Goal: Information Seeking & Learning: Learn about a topic

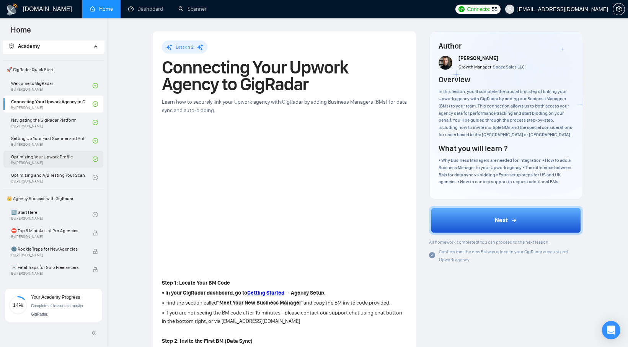
scroll to position [24, 0]
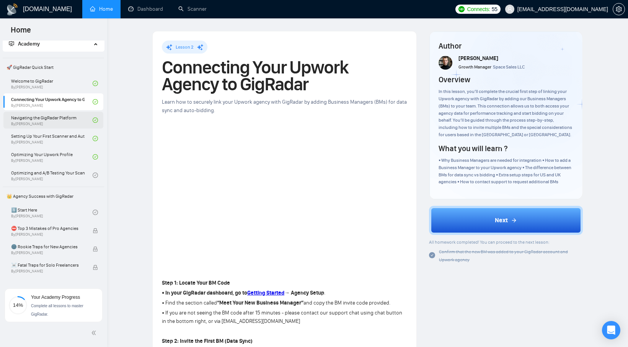
click at [56, 119] on link "Navigating the GigRadar Platform By [PERSON_NAME]" at bounding box center [52, 120] width 82 height 17
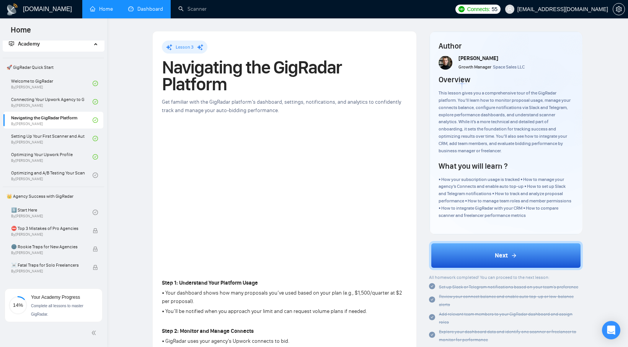
click at [135, 11] on link "Dashboard" at bounding box center [145, 9] width 35 height 7
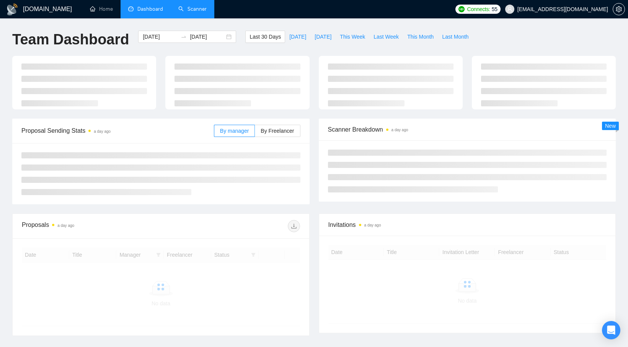
click at [194, 12] on link "Scanner" at bounding box center [192, 9] width 28 height 7
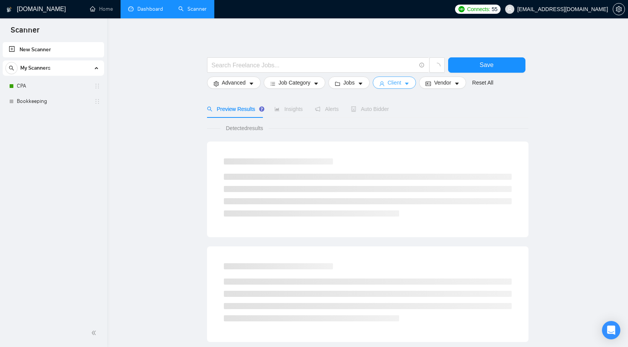
click at [399, 77] on button "Client" at bounding box center [395, 83] width 44 height 12
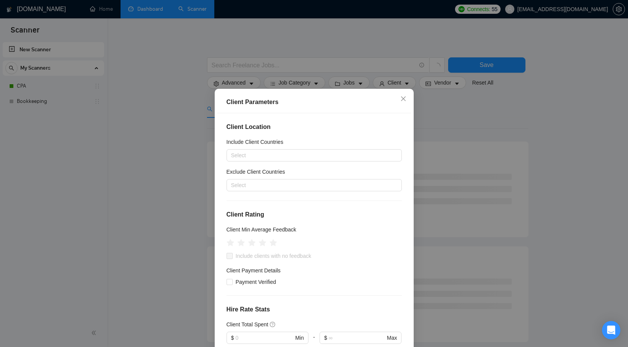
click at [191, 114] on div "Client Parameters Client Location Include Client Countries Select Exclude Clien…" at bounding box center [314, 173] width 628 height 347
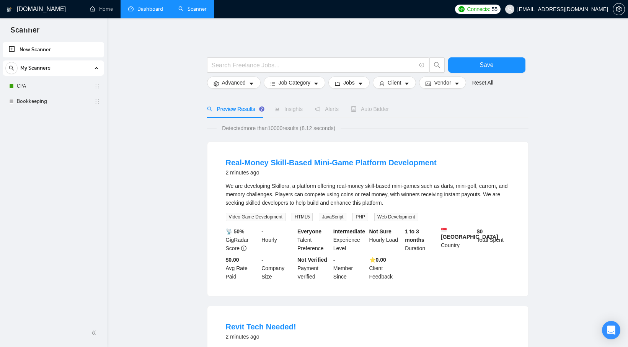
click at [59, 71] on div "My Scanners" at bounding box center [53, 67] width 96 height 15
click at [54, 99] on link "Bookkeeping" at bounding box center [53, 101] width 73 height 15
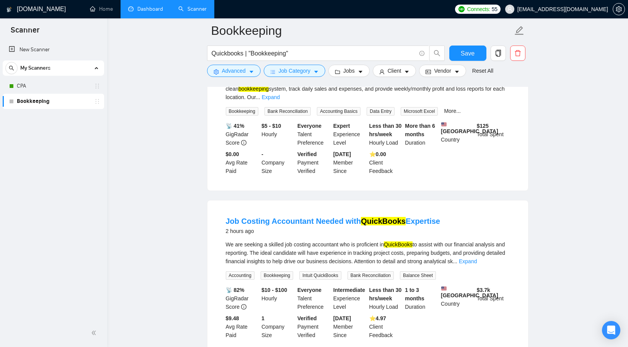
scroll to position [178, 0]
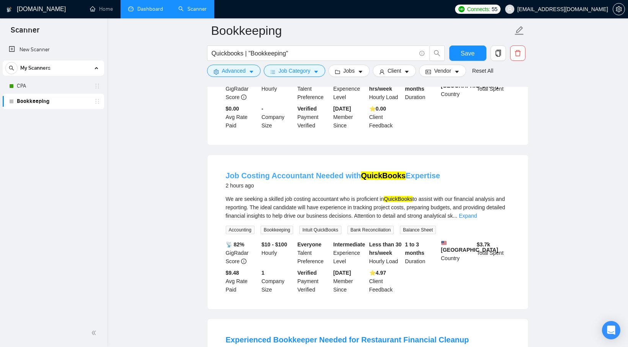
click at [260, 171] on link "Job Costing Accountant Needed with QuickBooks Expertise" at bounding box center [333, 175] width 214 height 8
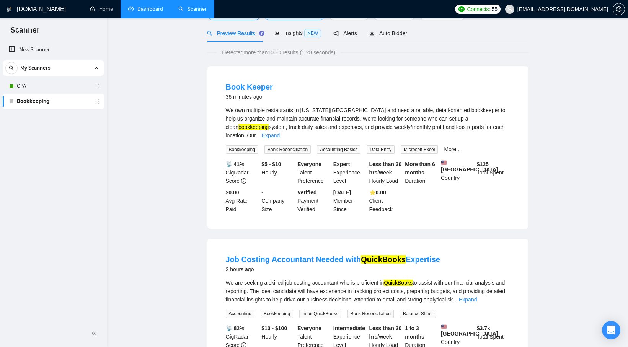
scroll to position [0, 0]
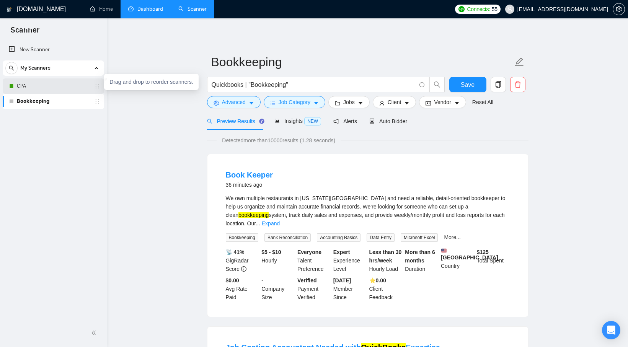
click at [96, 87] on icon "holder" at bounding box center [97, 86] width 6 height 6
click at [138, 12] on link "Dashboard" at bounding box center [145, 9] width 35 height 7
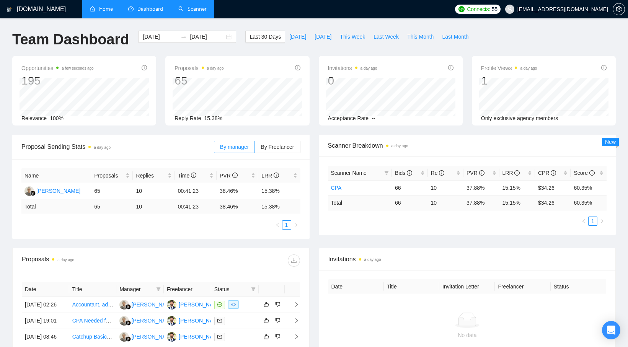
click at [91, 18] on li "Home" at bounding box center [101, 9] width 38 height 18
click at [107, 10] on link "Home" at bounding box center [101, 9] width 23 height 7
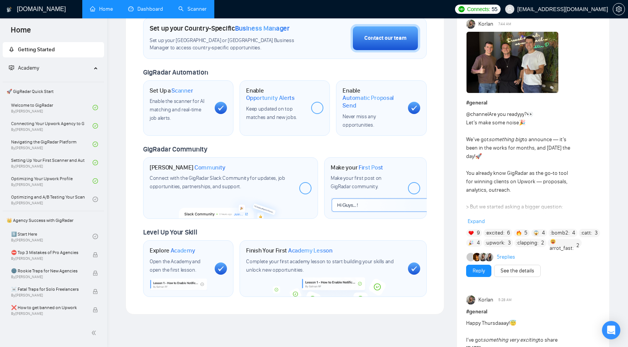
scroll to position [245, 0]
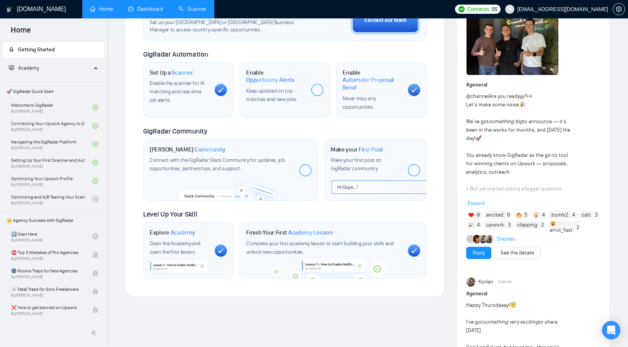
click at [414, 91] on icon at bounding box center [414, 89] width 6 height 5
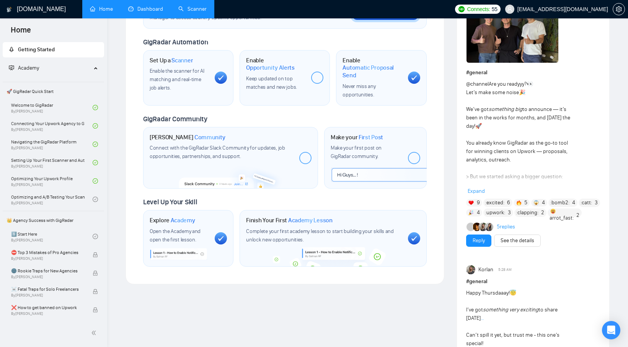
scroll to position [258, 0]
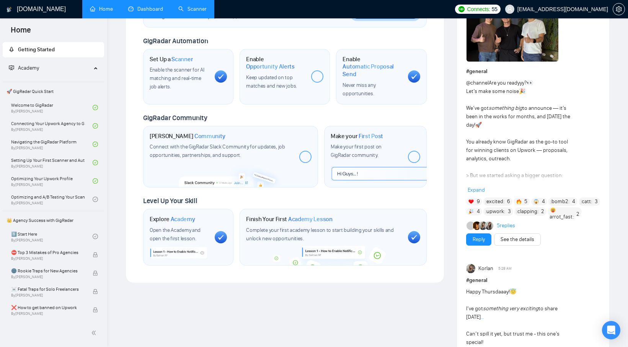
click at [299, 154] on div "Join GigRadar Community Connect with the GigRadar Slack Community for updates, …" at bounding box center [230, 157] width 175 height 62
click at [305, 155] on div at bounding box center [305, 157] width 12 height 12
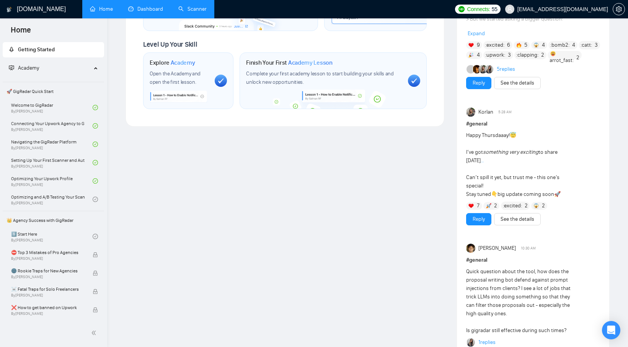
scroll to position [500, 0]
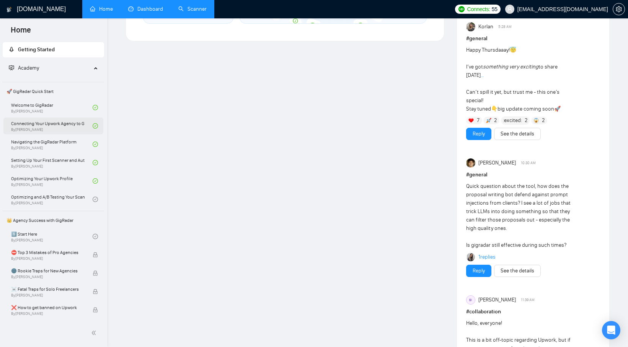
click at [55, 131] on link "Connecting Your Upwork Agency to GigRadar By [PERSON_NAME]" at bounding box center [52, 126] width 82 height 17
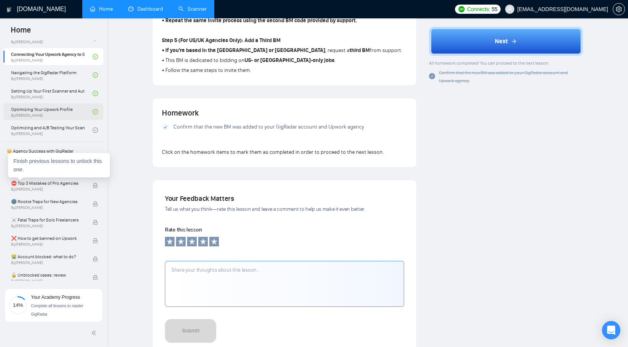
scroll to position [71, 0]
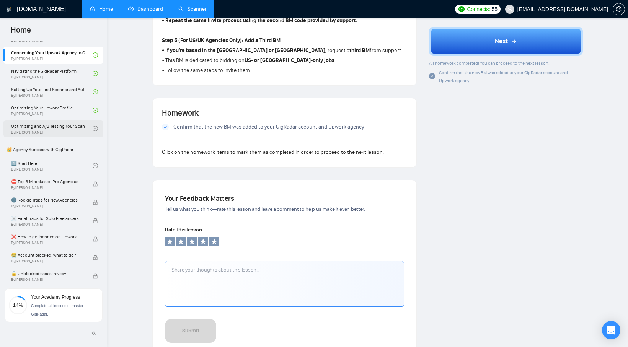
click at [72, 127] on link "Optimizing and A/B Testing Your Scanner for Better Results By [PERSON_NAME]" at bounding box center [52, 128] width 82 height 17
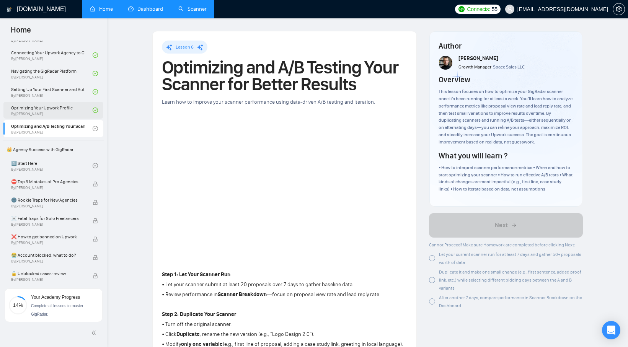
click at [54, 113] on link "Optimizing Your Upwork Profile By [PERSON_NAME]" at bounding box center [52, 110] width 82 height 17
